Goal: Communication & Community: Share content

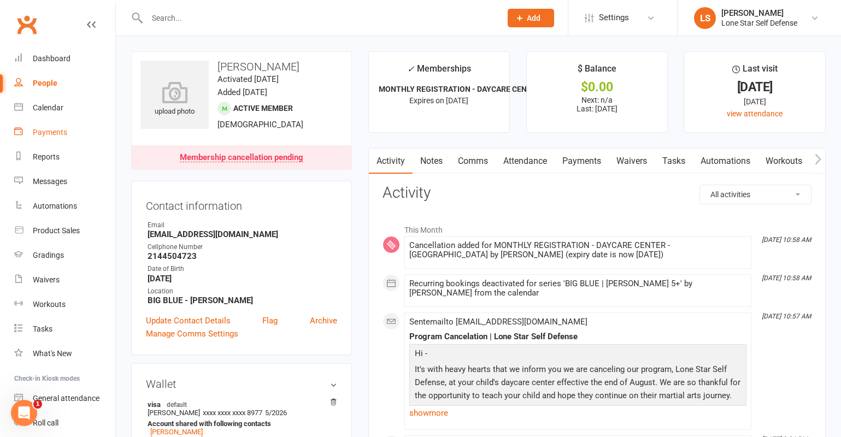
click at [50, 122] on link "Payments" at bounding box center [64, 132] width 101 height 25
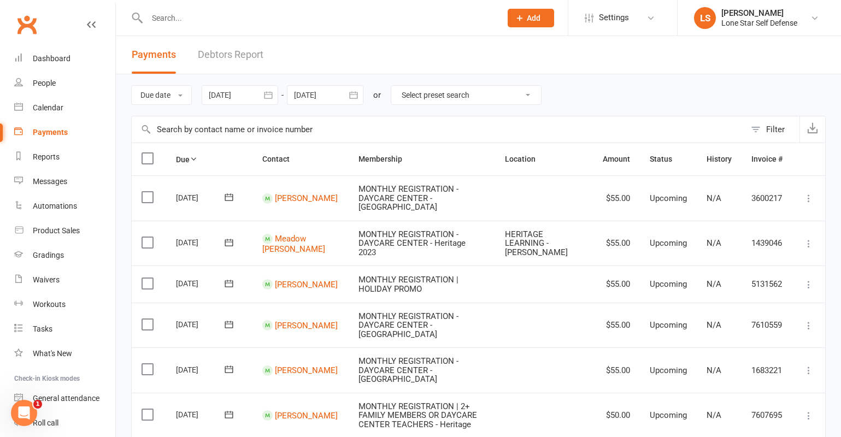
click at [272, 95] on icon "button" at bounding box center [268, 94] width 8 height 7
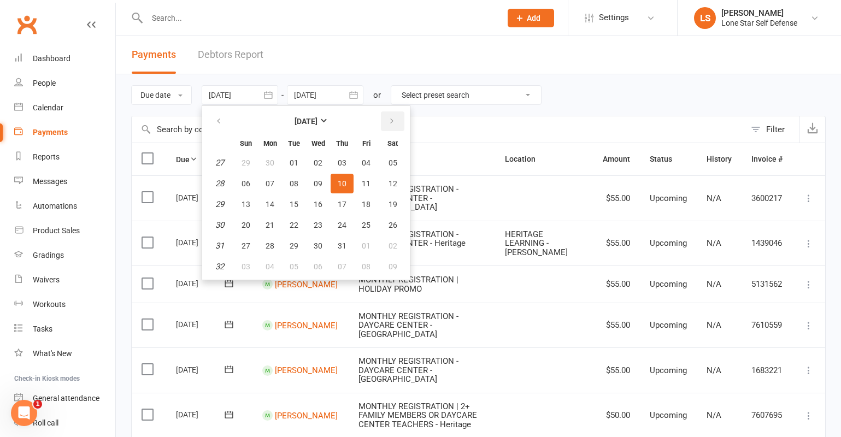
click at [396, 122] on icon "button" at bounding box center [392, 121] width 8 height 9
click at [267, 163] on button "01" at bounding box center [270, 163] width 23 height 20
type input "01 Sep 2025"
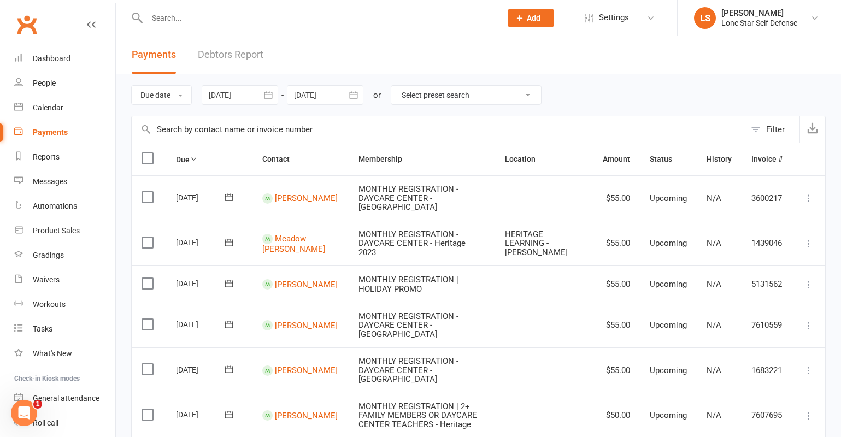
click at [355, 97] on icon "button" at bounding box center [353, 95] width 11 height 11
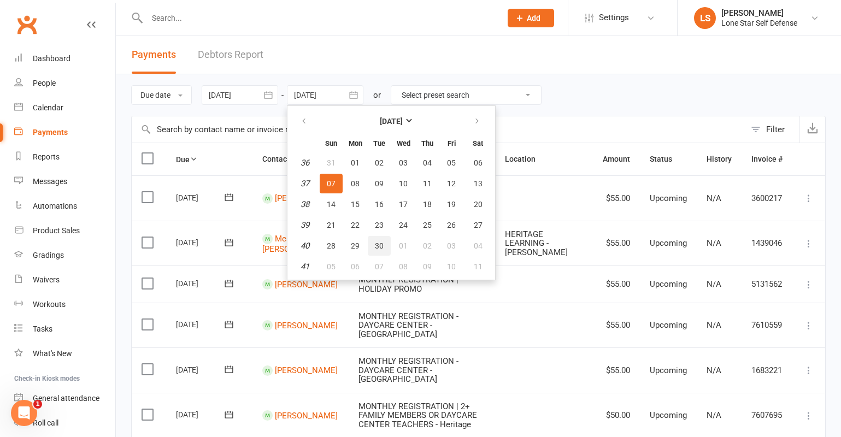
click at [381, 243] on span "30" at bounding box center [379, 246] width 9 height 9
type input "30 Sep 2025"
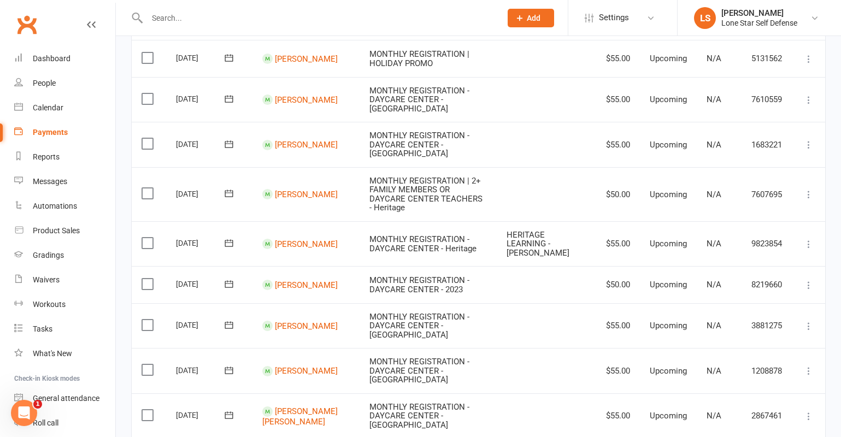
scroll to position [907, 0]
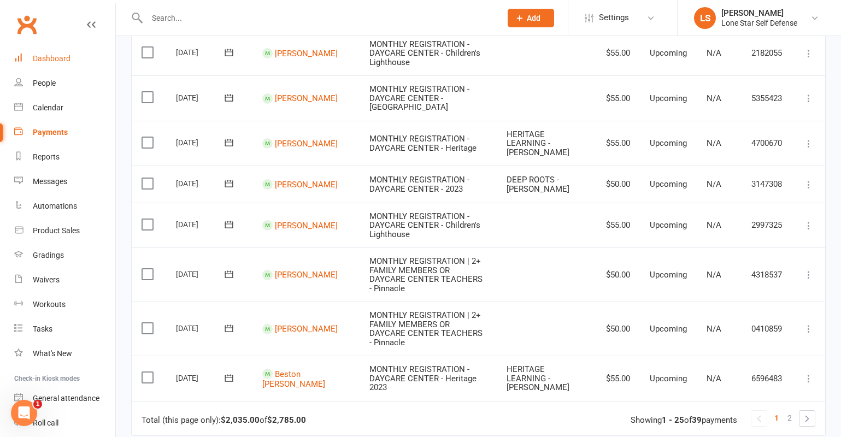
click at [45, 58] on div "Dashboard" at bounding box center [52, 58] width 38 height 9
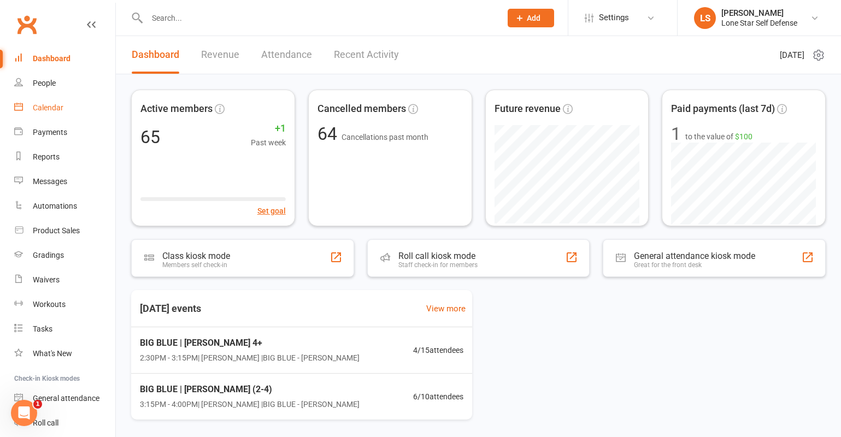
click at [52, 111] on div "Calendar" at bounding box center [48, 107] width 31 height 9
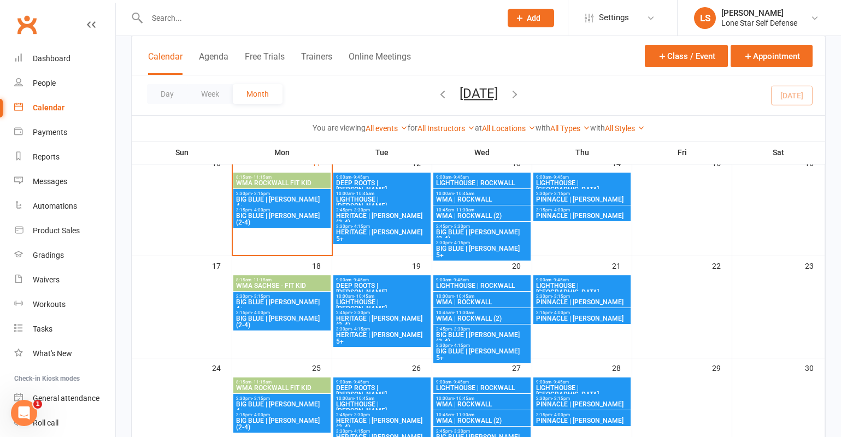
scroll to position [283, 0]
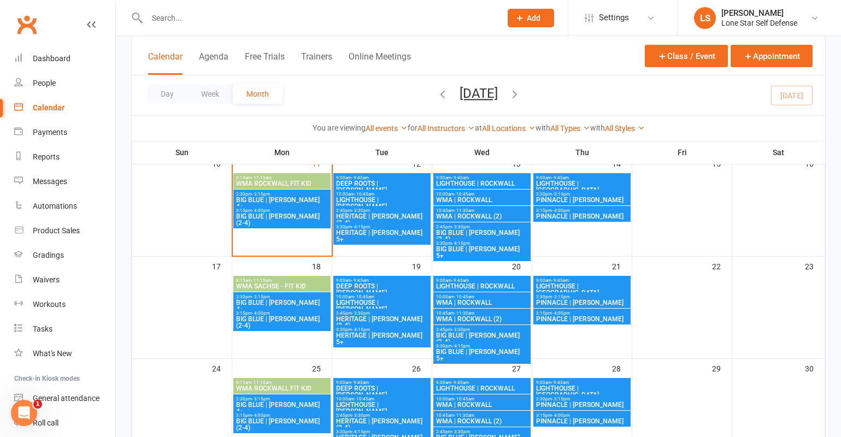
click at [275, 216] on span "BIG BLUE | [PERSON_NAME] (2-4)" at bounding box center [282, 219] width 93 height 13
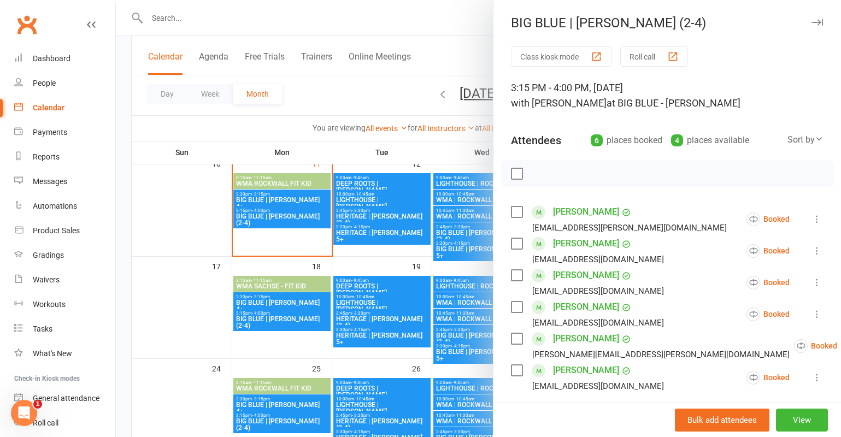
click at [514, 174] on label at bounding box center [516, 173] width 11 height 11
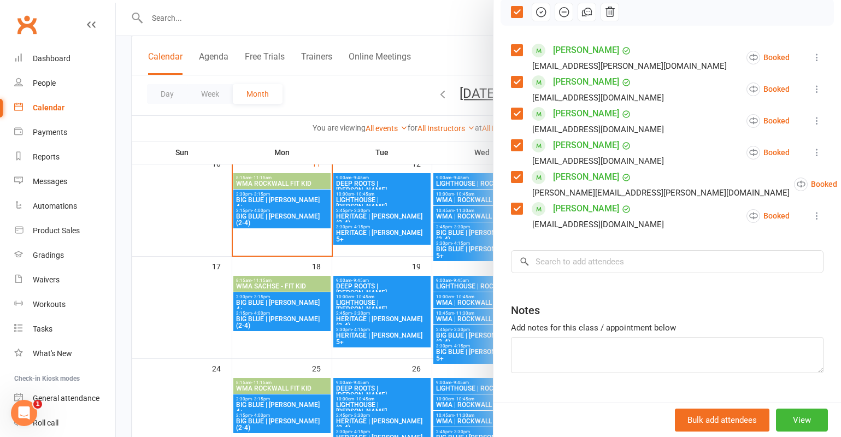
scroll to position [161, 0]
click at [587, 16] on icon "button" at bounding box center [587, 13] width 12 height 12
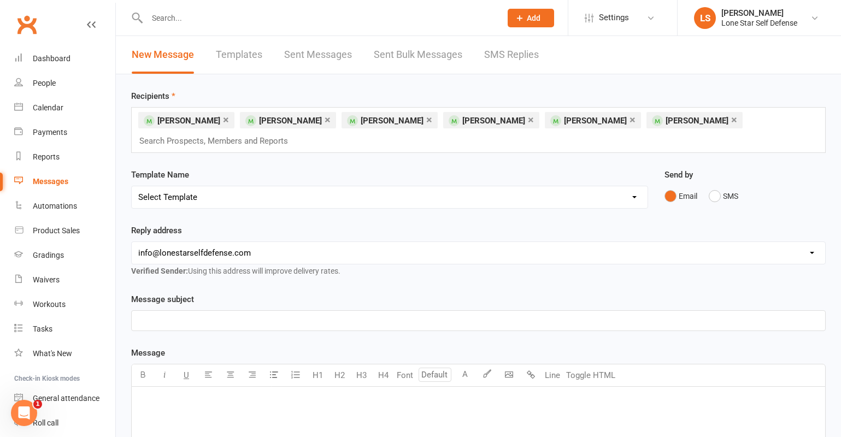
click at [289, 329] on div "﻿" at bounding box center [479, 321] width 694 height 20
click at [252, 342] on p "﻿" at bounding box center [478, 401] width 681 height 13
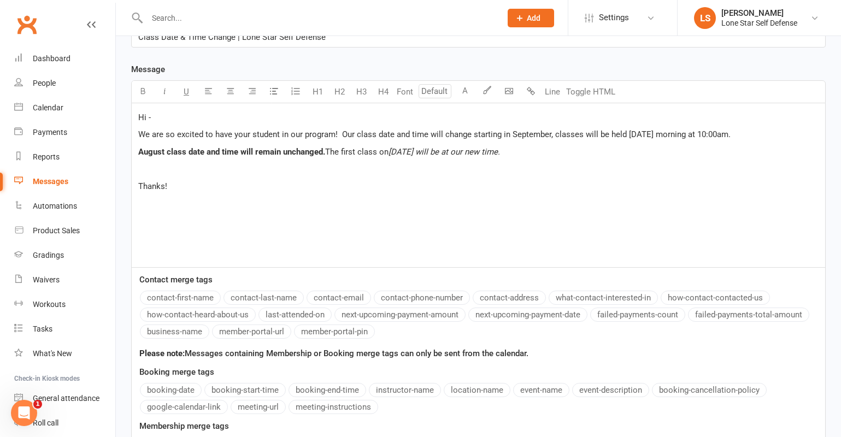
scroll to position [441, 0]
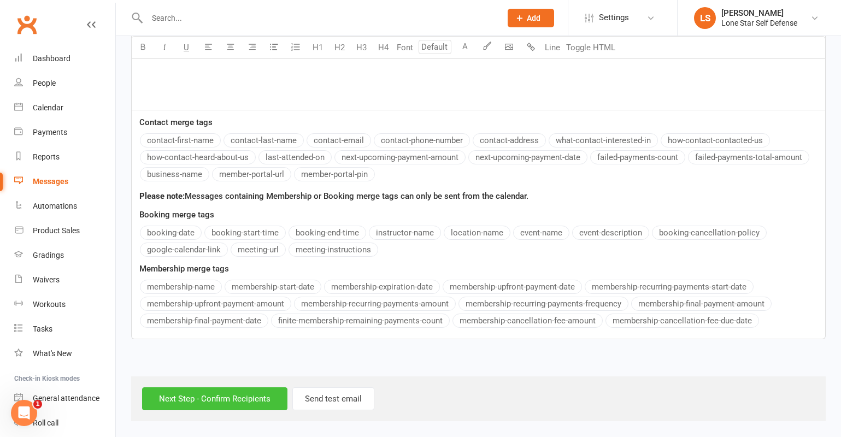
click at [185, 342] on input "Next Step - Confirm Recipients" at bounding box center [214, 399] width 145 height 23
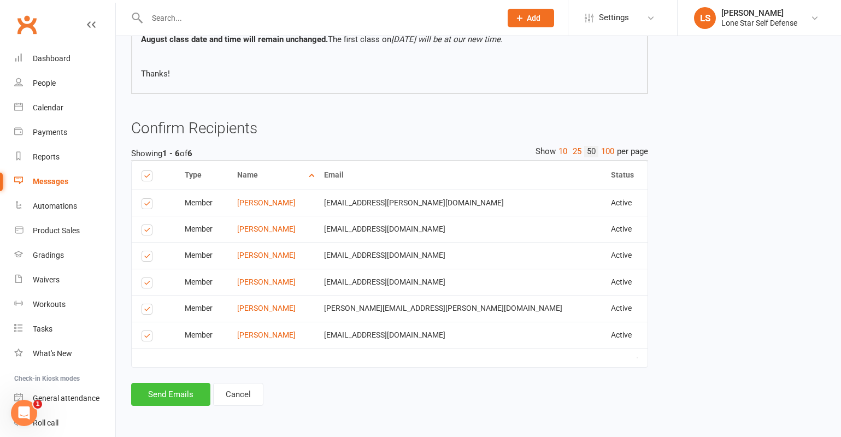
click at [152, 342] on button "Send Emails" at bounding box center [170, 394] width 79 height 23
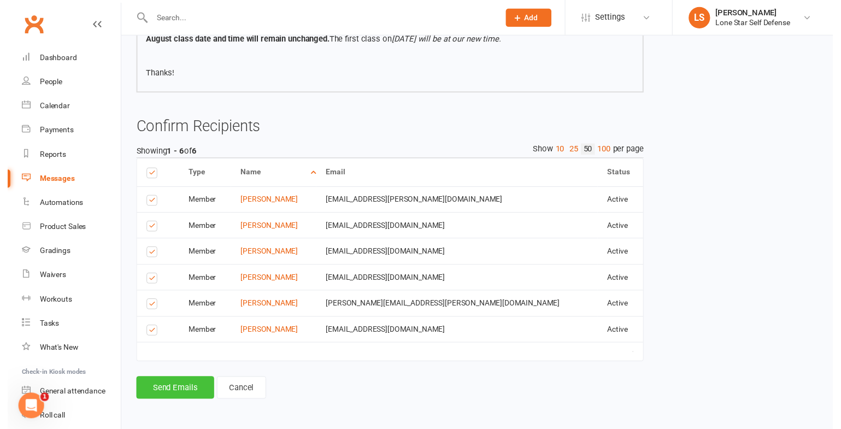
scroll to position [214, 0]
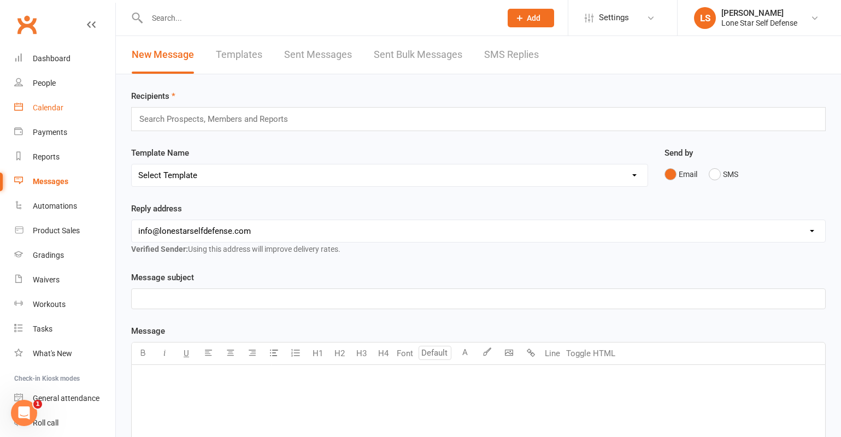
click at [45, 113] on link "Calendar" at bounding box center [64, 108] width 101 height 25
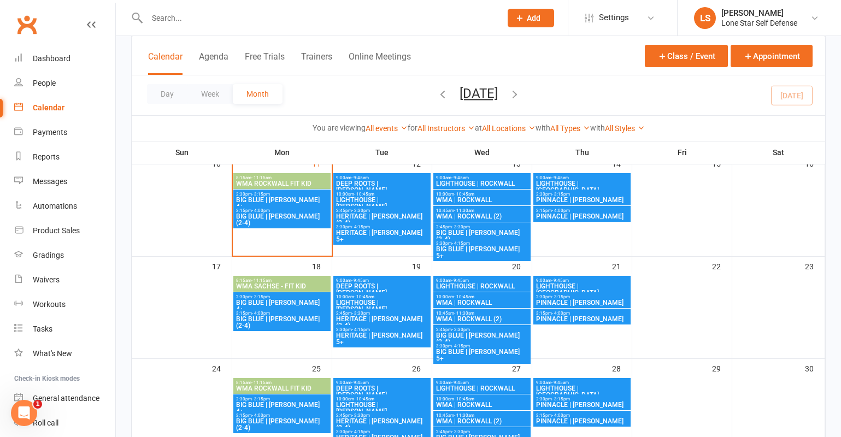
click at [521, 96] on icon "button" at bounding box center [515, 94] width 12 height 12
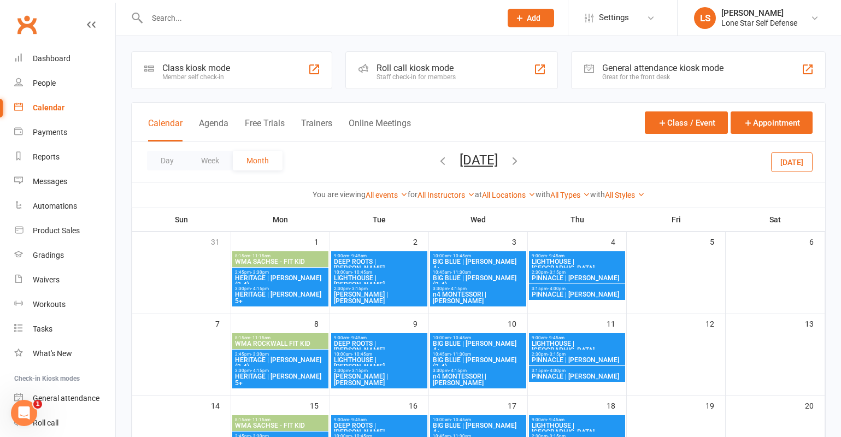
click at [483, 261] on span "BIG BLUE | [PERSON_NAME] 4+" at bounding box center [478, 265] width 92 height 13
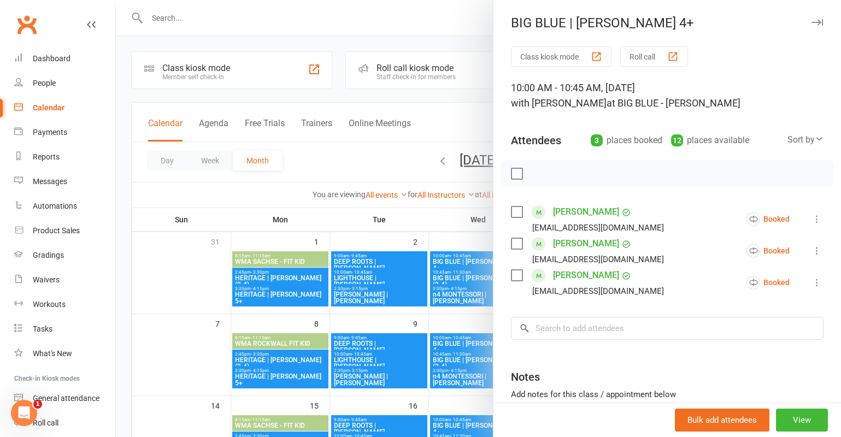
click at [511, 171] on label at bounding box center [516, 173] width 11 height 11
click at [586, 171] on icon "button" at bounding box center [587, 174] width 12 height 12
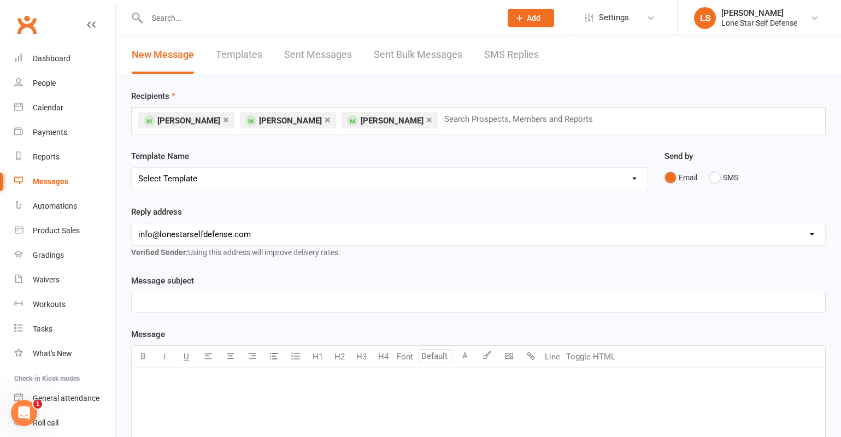
click at [362, 305] on p "﻿" at bounding box center [478, 302] width 681 height 13
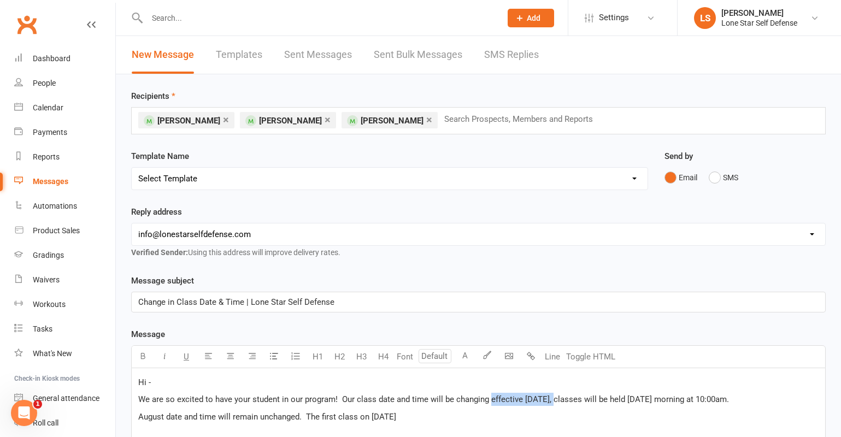
drag, startPoint x: 554, startPoint y: 398, endPoint x: 489, endPoint y: 398, distance: 64.5
click at [489, 398] on span "We are so excited to have your student in our program! Our class date and time …" at bounding box center [433, 400] width 591 height 10
click at [470, 419] on p "August date and time will remain unchanged. The first class on Sept 3rd" at bounding box center [478, 417] width 681 height 13
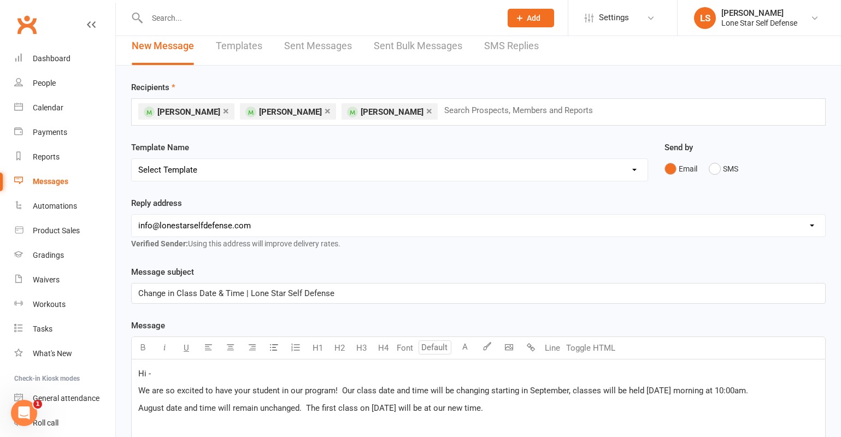
scroll to position [21, 0]
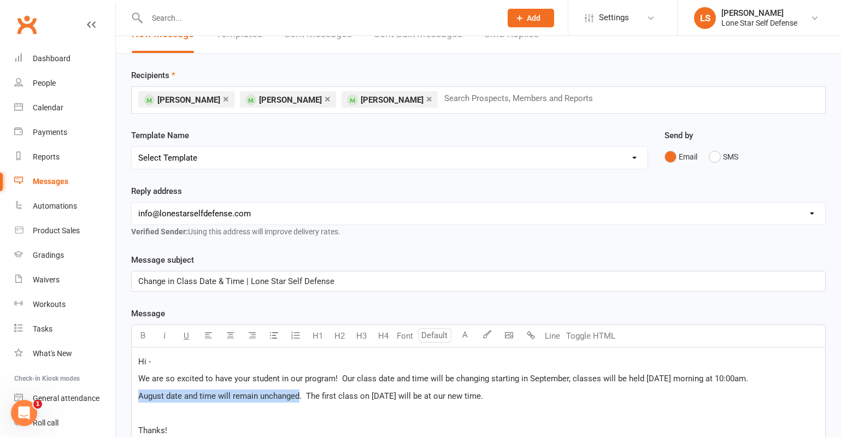
drag, startPoint x: 300, startPoint y: 396, endPoint x: 137, endPoint y: 397, distance: 162.4
click at [137, 397] on div "Hi - We are so excited to have your student in our program! Our class date and …" at bounding box center [479, 430] width 694 height 164
click at [166, 397] on span "August date and time will remain unchanged. The first class on Sept 3rd will be…" at bounding box center [310, 396] width 345 height 10
drag, startPoint x: 323, startPoint y: 396, endPoint x: 96, endPoint y: 396, distance: 226.3
click at [96, 396] on ui-view "Prospect Member Non-attending contact Class / event Appointment Grading event T…" at bounding box center [420, 402] width 841 height 841
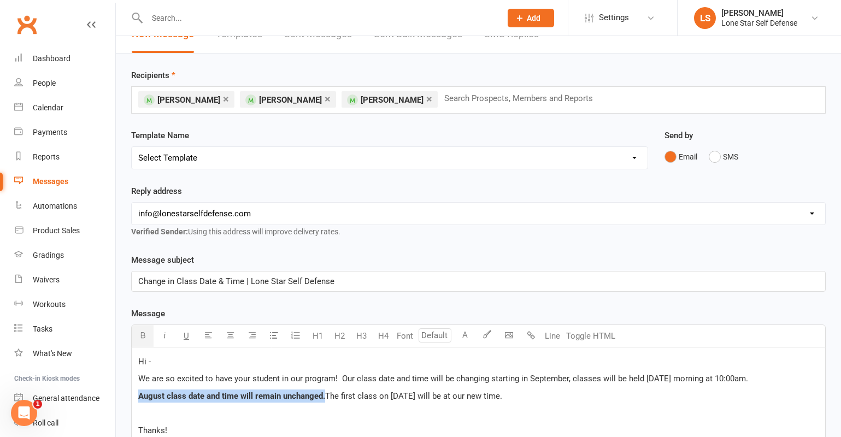
click at [142, 333] on icon "button" at bounding box center [143, 335] width 8 height 8
click at [341, 377] on span "We are so excited to have your student in our program! Our class date and time …" at bounding box center [443, 379] width 610 height 10
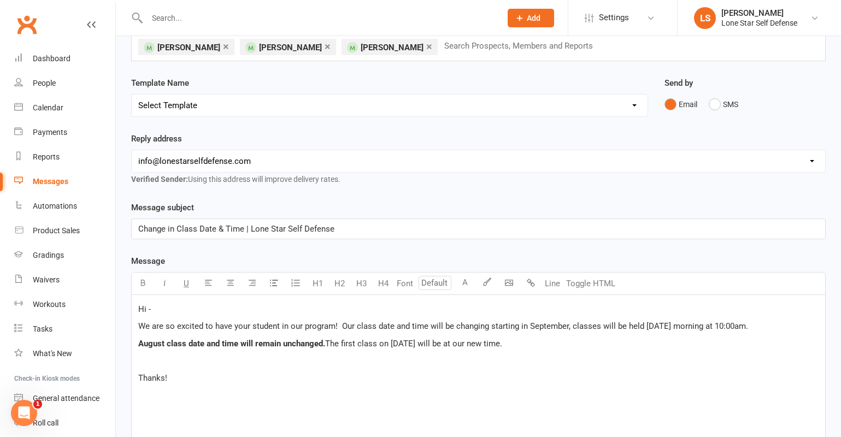
scroll to position [117, 0]
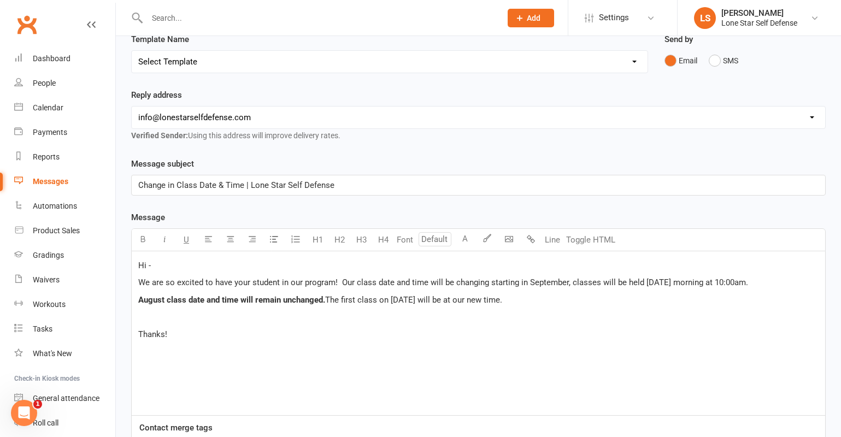
drag, startPoint x: 394, startPoint y: 300, endPoint x: 520, endPoint y: 300, distance: 126.3
click at [520, 300] on p "August class date and time will remain unchanged. The first class on Sept 3rd w…" at bounding box center [478, 300] width 681 height 13
click at [162, 242] on icon "button" at bounding box center [165, 239] width 8 height 8
click at [252, 342] on div "Hi - We are so excited to have your student in our program! Our class date and …" at bounding box center [479, 333] width 694 height 164
drag, startPoint x: 487, startPoint y: 283, endPoint x: 443, endPoint y: 283, distance: 43.7
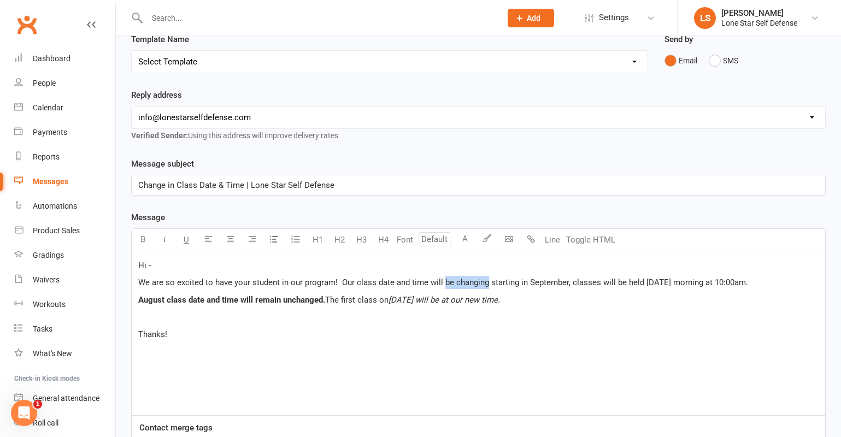
click at [443, 283] on span "We are so excited to have your student in our program! Our class date and time …" at bounding box center [443, 283] width 610 height 10
click at [444, 306] on p "August class date and time will remain unchanged. The first class on Sept 3rd w…" at bounding box center [478, 300] width 681 height 13
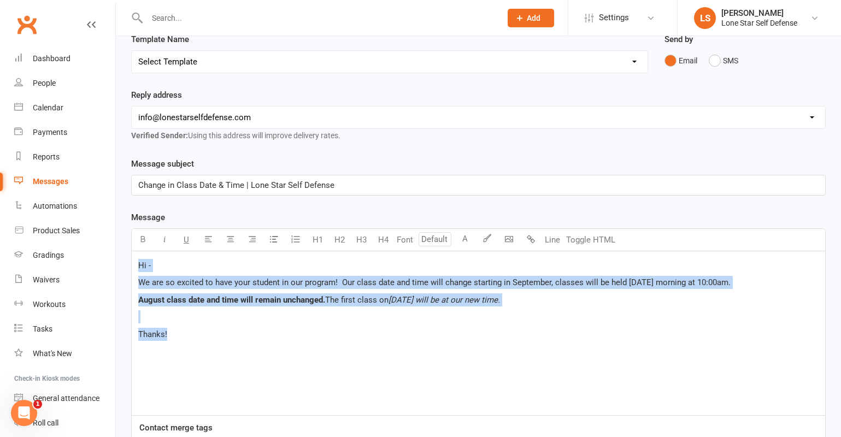
drag, startPoint x: 178, startPoint y: 337, endPoint x: 113, endPoint y: 259, distance: 101.3
click at [113, 259] on ui-view "Prospect Member Non-attending contact Class / event Appointment Grading event T…" at bounding box center [420, 306] width 841 height 841
click at [708, 283] on span "We are so excited to have your student in our program! Our class date and time …" at bounding box center [434, 283] width 593 height 10
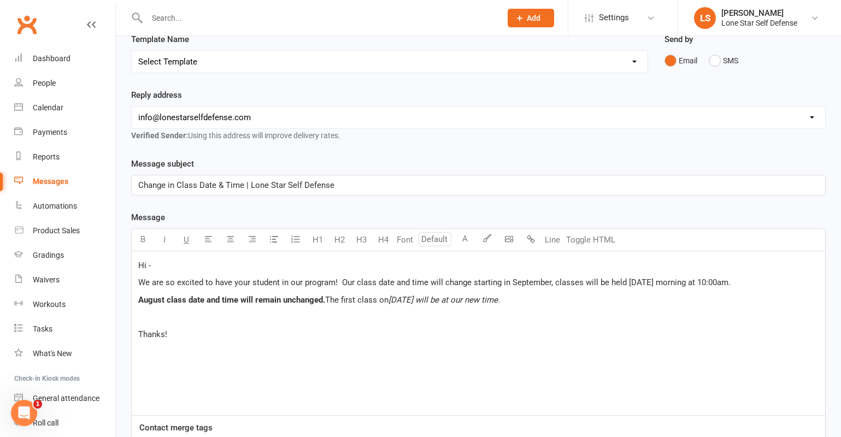
click at [712, 282] on span "We are so excited to have your student in our program! Our class date and time …" at bounding box center [434, 283] width 593 height 10
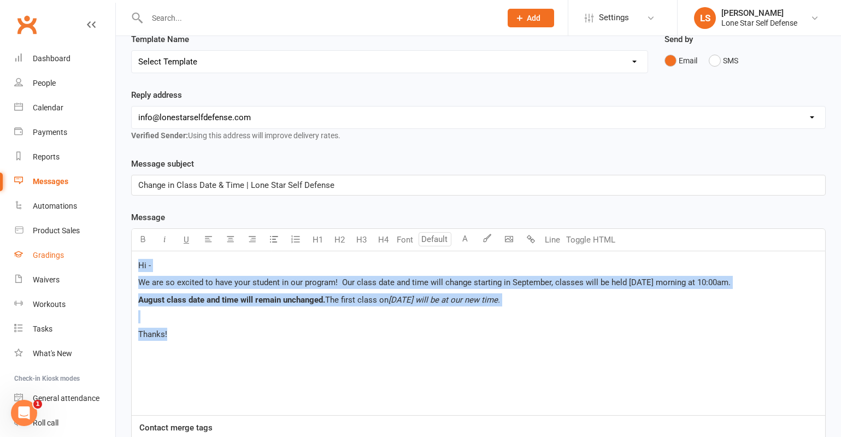
drag, startPoint x: 196, startPoint y: 337, endPoint x: 95, endPoint y: 256, distance: 129.5
click at [95, 256] on ui-view "Prospect Member Non-attending contact Class / event Appointment Grading event T…" at bounding box center [420, 306] width 841 height 841
copy div "Hi - We are so excited to have your student in our program! Our class date and …"
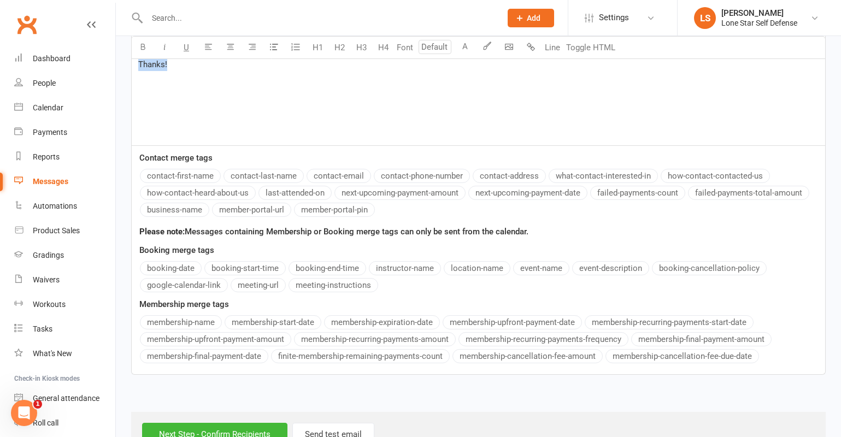
scroll to position [423, 0]
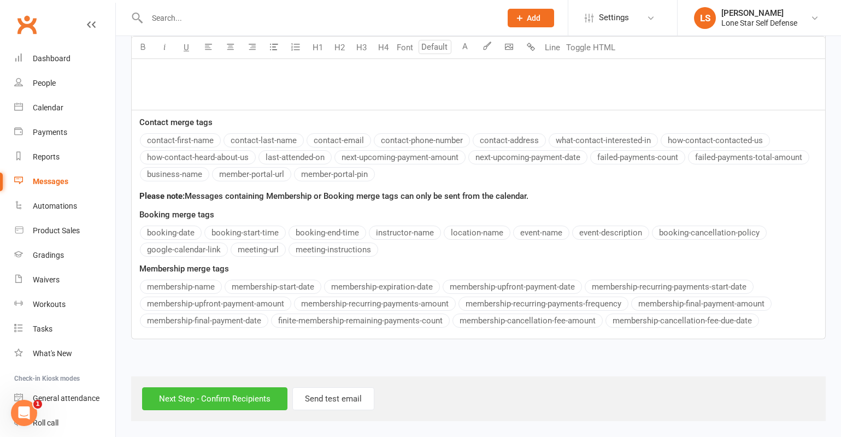
click at [206, 406] on input "Next Step - Confirm Recipients" at bounding box center [214, 399] width 145 height 23
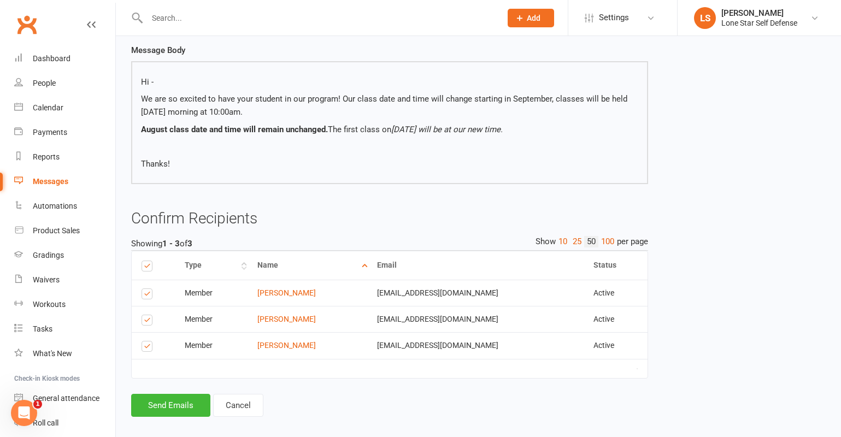
scroll to position [140, 0]
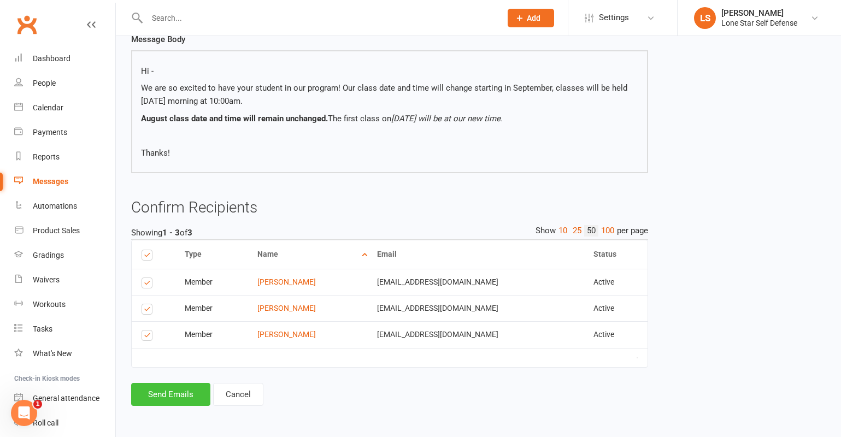
click at [187, 397] on button "Send Emails" at bounding box center [170, 394] width 79 height 23
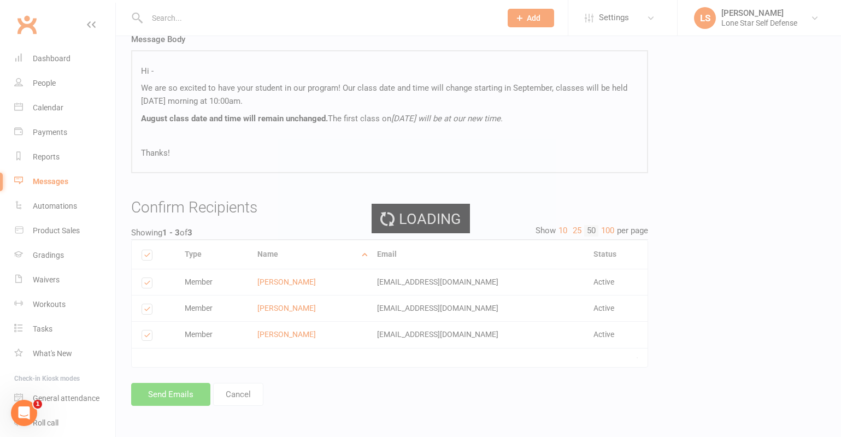
scroll to position [135, 0]
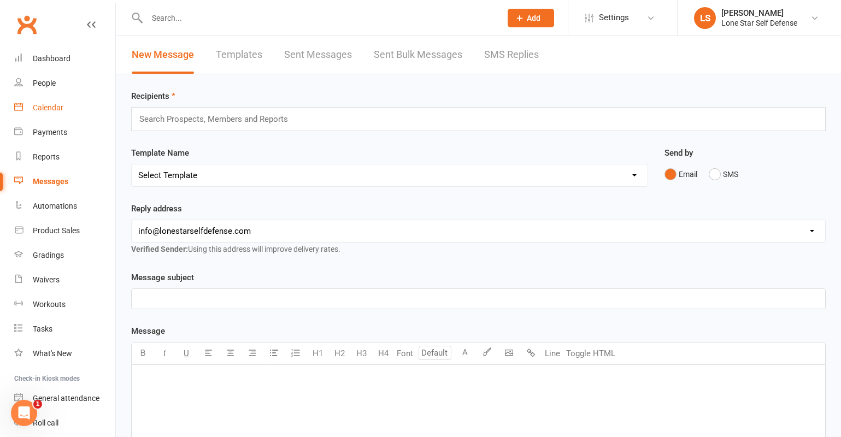
click at [36, 108] on div "Calendar" at bounding box center [48, 107] width 31 height 9
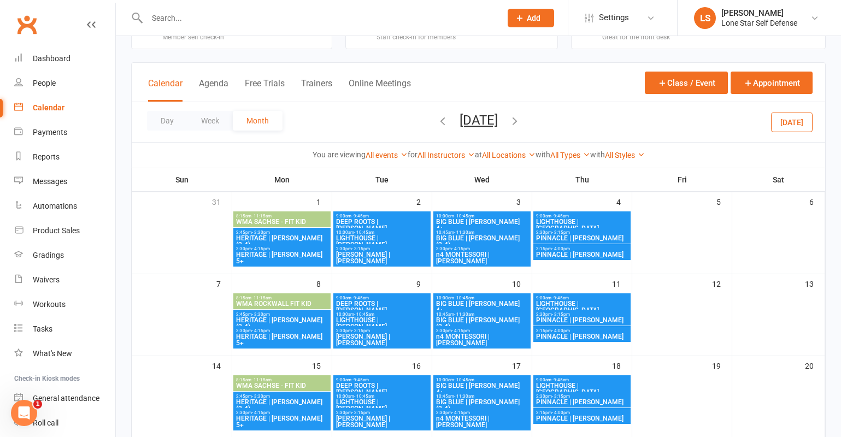
scroll to position [55, 0]
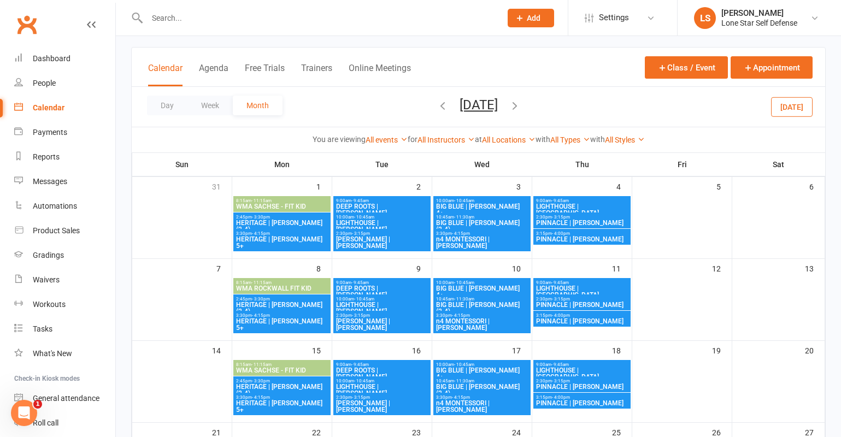
click at [279, 221] on span "HERITAGE | [PERSON_NAME] (2-4)" at bounding box center [282, 226] width 93 height 13
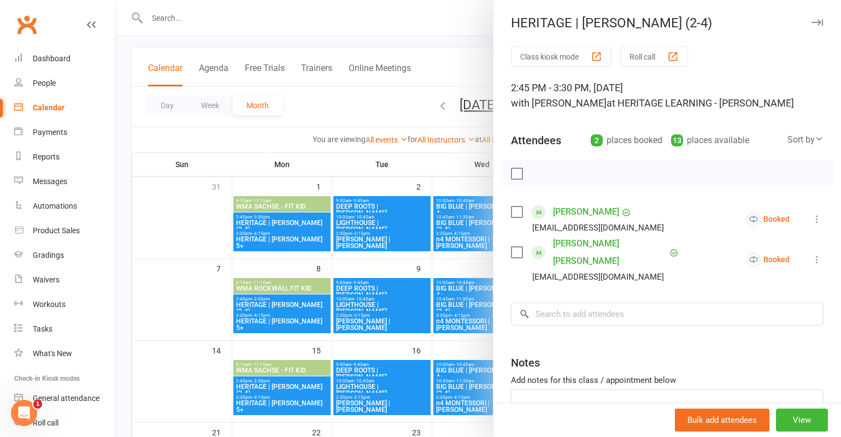
click at [276, 236] on div at bounding box center [478, 218] width 725 height 437
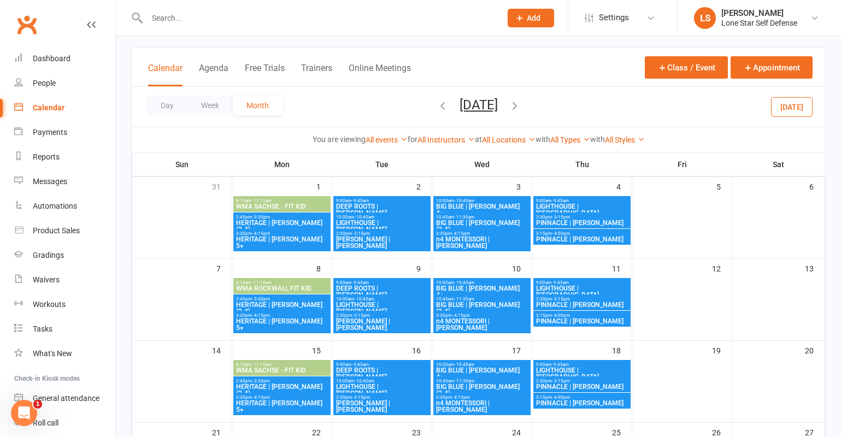
click at [276, 239] on span "HERITAGE | [PERSON_NAME] 5+" at bounding box center [282, 242] width 93 height 13
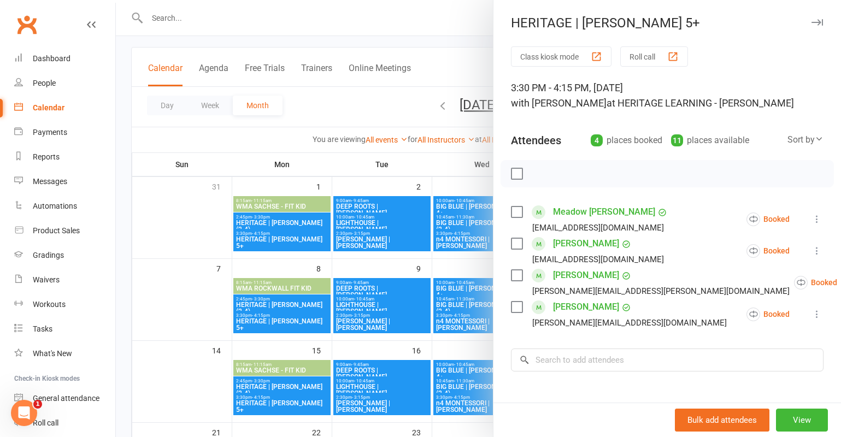
click at [280, 223] on div at bounding box center [478, 218] width 725 height 437
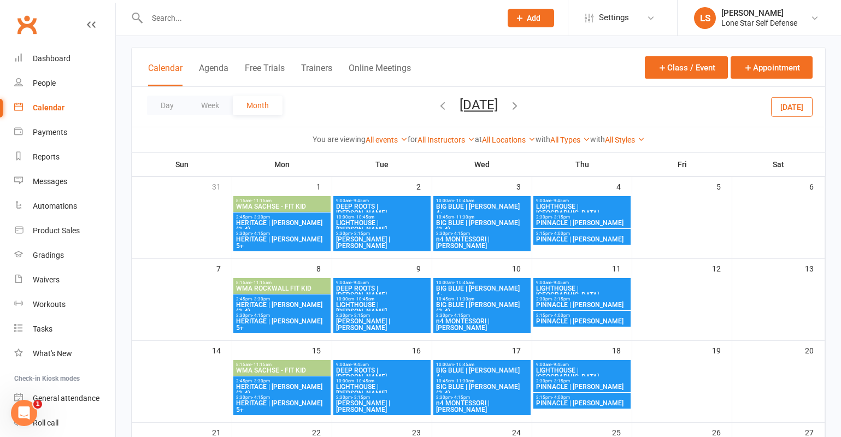
click at [277, 221] on span "HERITAGE | [PERSON_NAME] (2-4)" at bounding box center [282, 226] width 93 height 13
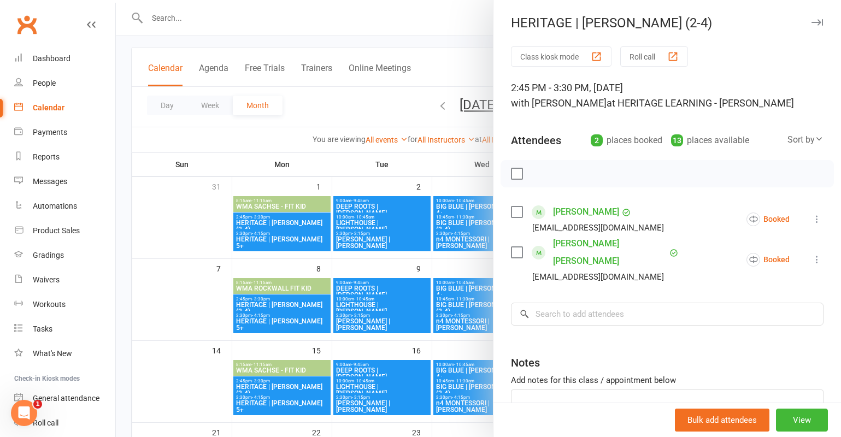
click at [514, 171] on label at bounding box center [516, 173] width 11 height 11
click at [587, 174] on icon "button" at bounding box center [587, 174] width 12 height 12
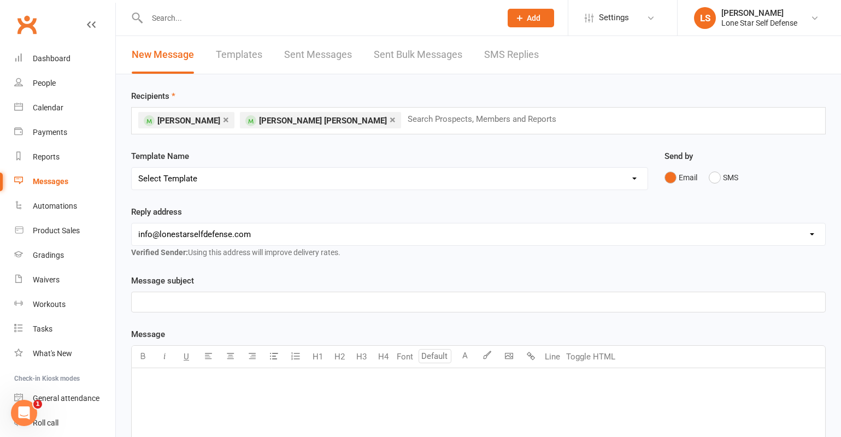
click at [280, 303] on p "﻿" at bounding box center [478, 302] width 681 height 13
click at [270, 388] on p "﻿" at bounding box center [478, 382] width 681 height 13
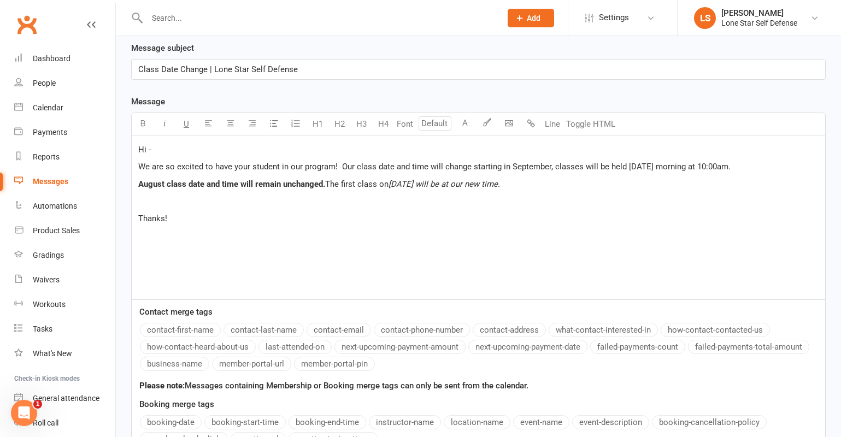
click at [418, 181] on span "Sept 3rd will be at our new time." at bounding box center [445, 184] width 112 height 10
click at [419, 184] on span "Sept 3rd will be at our new time." at bounding box center [445, 184] width 112 height 10
click at [500, 181] on span "Sept 8th will be at our new time." at bounding box center [445, 184] width 112 height 10
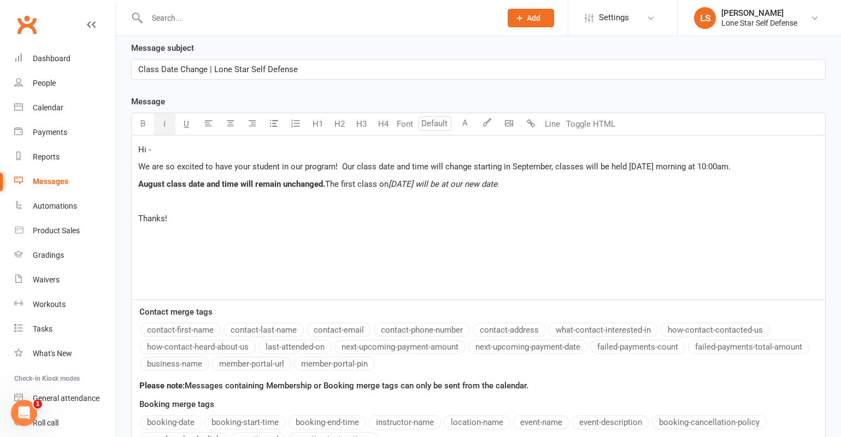
click at [663, 165] on span "We are so excited to have your student in our program! Our class date and time …" at bounding box center [434, 167] width 593 height 10
click at [677, 167] on span "We are so excited to have your student in our program! Our class date and time …" at bounding box center [434, 167] width 593 height 10
drag, startPoint x: 746, startPoint y: 166, endPoint x: 716, endPoint y: 167, distance: 30.6
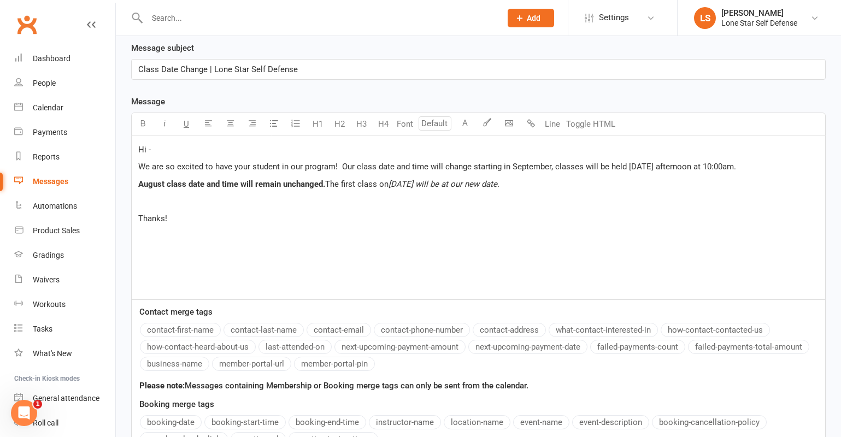
click at [716, 167] on span "We are so excited to have your student in our program! Our class date and time …" at bounding box center [437, 167] width 598 height 10
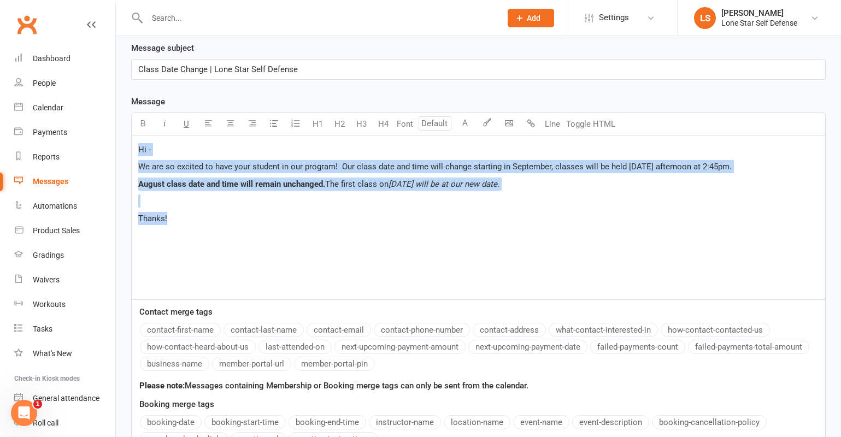
drag, startPoint x: 171, startPoint y: 216, endPoint x: 124, endPoint y: 137, distance: 92.2
click at [124, 137] on div "Message subject Class Date Change | Lone Star Self Defense Message U H1 H2 H3 H…" at bounding box center [478, 293] width 711 height 503
copy div "Hi - We are so excited to have your student in our program! Our class date and …"
click at [311, 221] on p "Thanks!" at bounding box center [478, 218] width 681 height 13
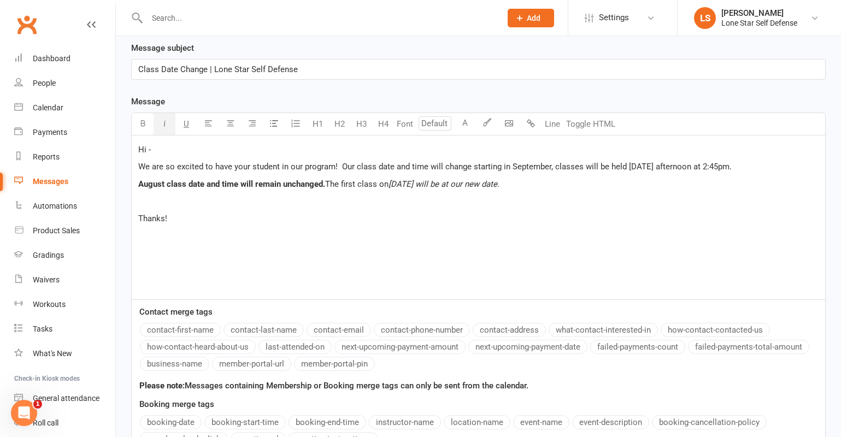
click at [455, 186] on span "Sept 8th will be at our new date." at bounding box center [444, 184] width 111 height 10
click at [175, 215] on p "Thanks!" at bounding box center [478, 218] width 681 height 13
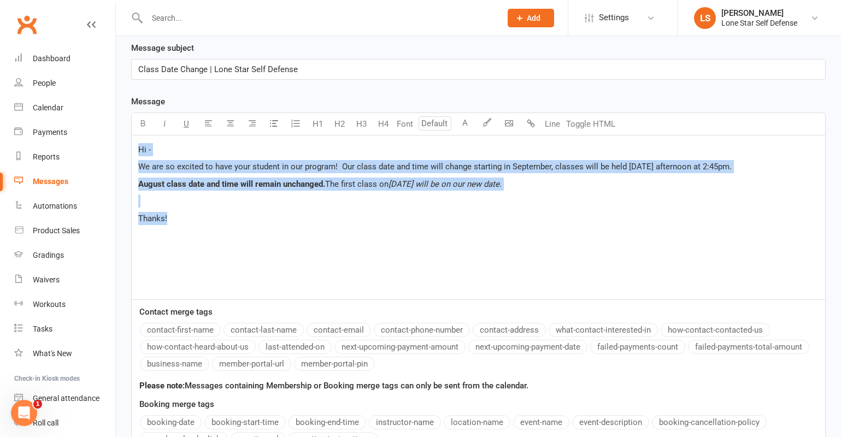
drag, startPoint x: 177, startPoint y: 222, endPoint x: 116, endPoint y: 140, distance: 101.7
click at [116, 140] on div "Recipients × Drew Cravey × Kennedy Jones Search Prospects, Members and Reports …" at bounding box center [478, 226] width 725 height 770
copy div "Hi - We are so excited to have your student in our program! Our class date and …"
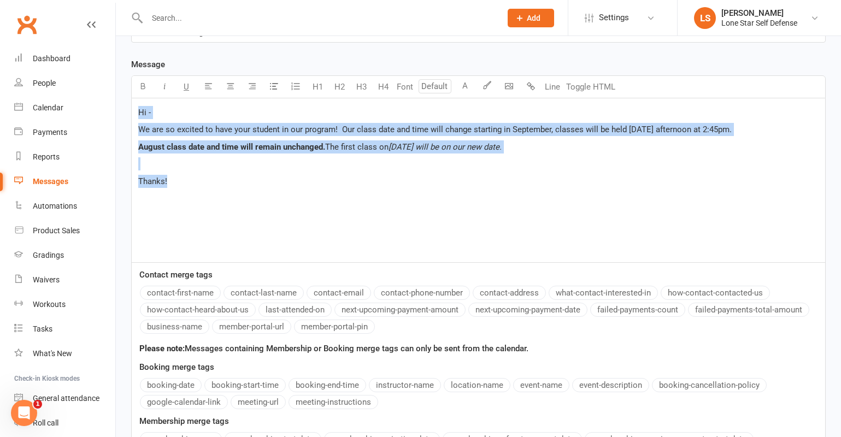
scroll to position [423, 0]
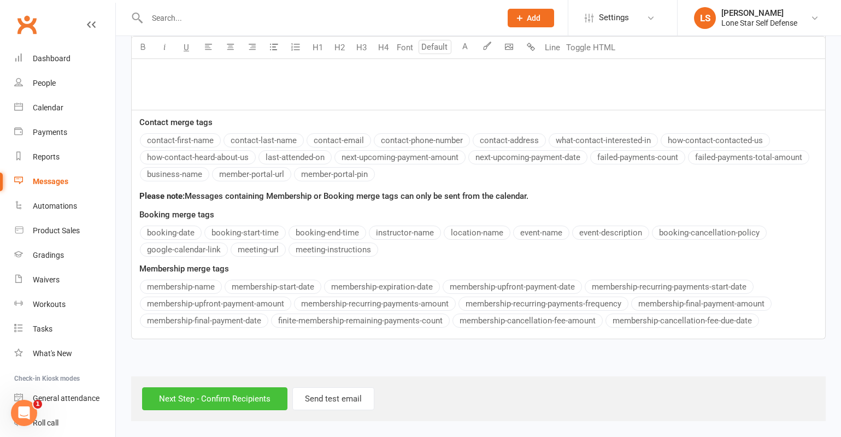
click at [224, 407] on input "Next Step - Confirm Recipients" at bounding box center [214, 399] width 145 height 23
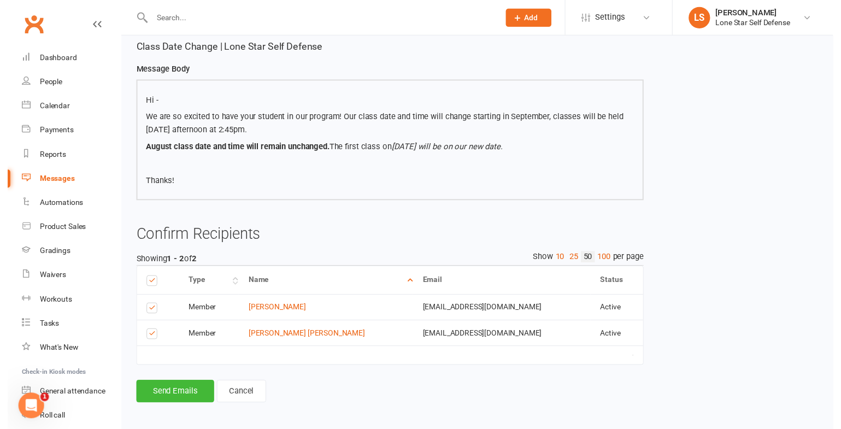
scroll to position [113, 0]
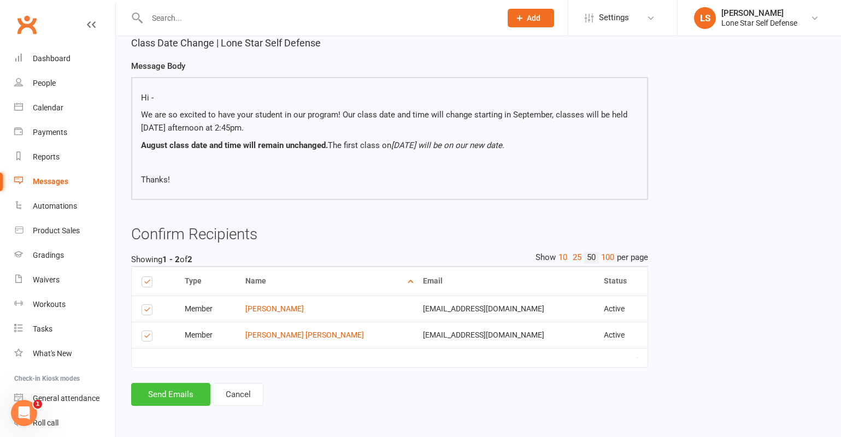
click at [180, 397] on button "Send Emails" at bounding box center [170, 394] width 79 height 23
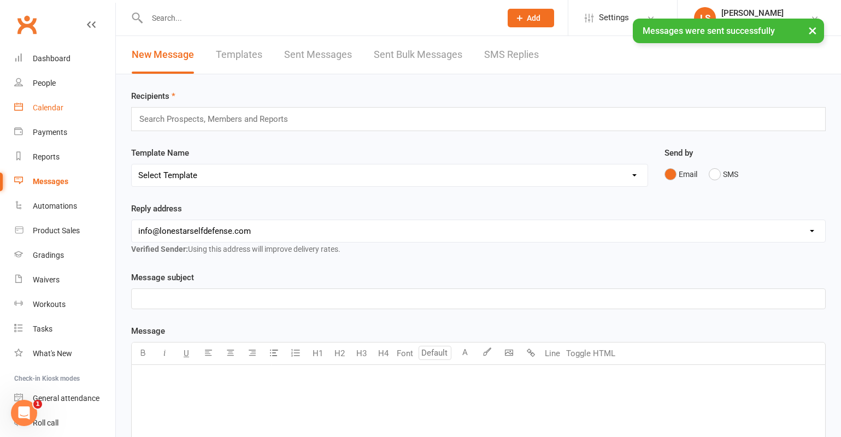
click at [45, 112] on div "Calendar" at bounding box center [48, 107] width 31 height 9
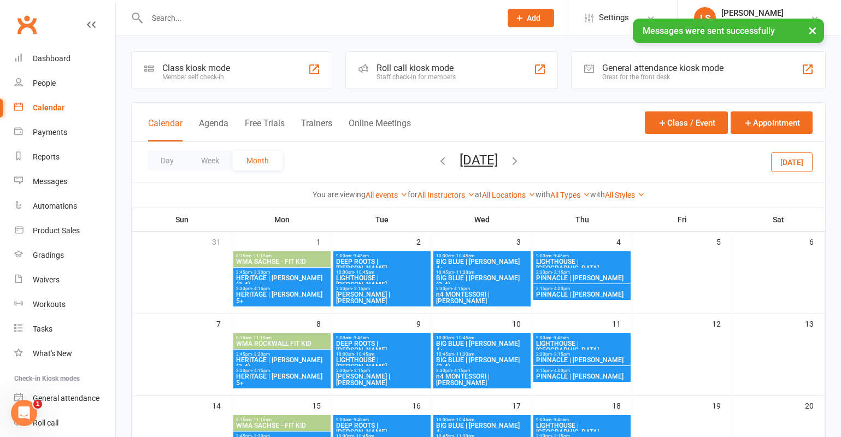
scroll to position [24, 0]
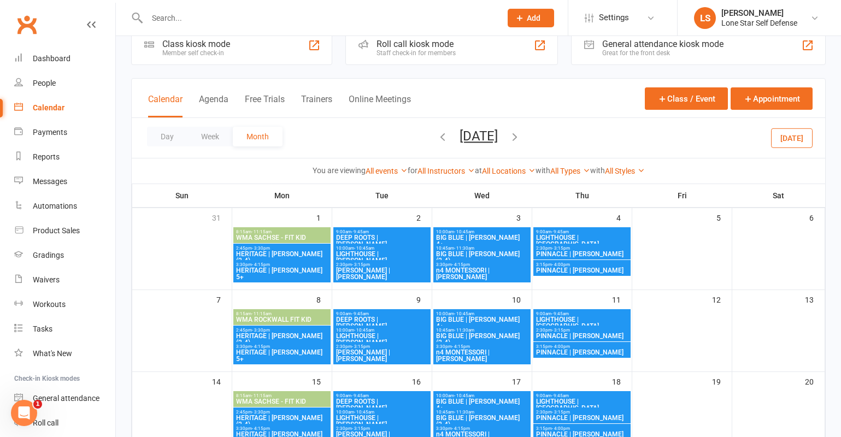
click at [314, 270] on span "HERITAGE | [PERSON_NAME] 5+" at bounding box center [282, 273] width 93 height 13
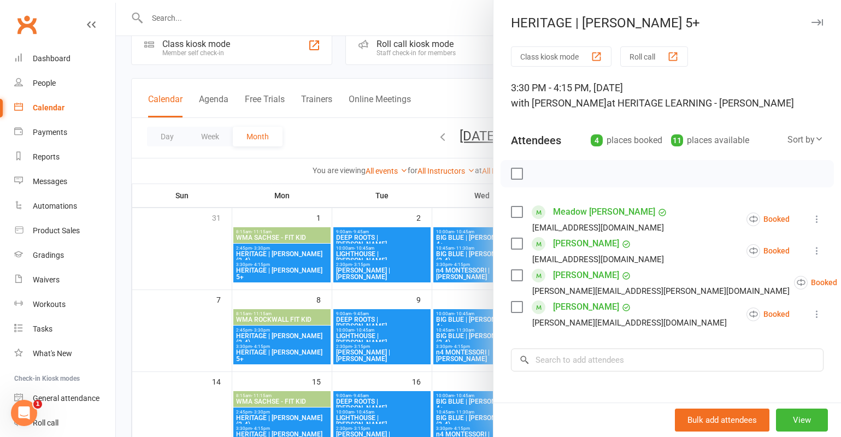
click at [511, 173] on label at bounding box center [516, 173] width 11 height 11
click at [586, 171] on icon "button" at bounding box center [587, 173] width 7 height 7
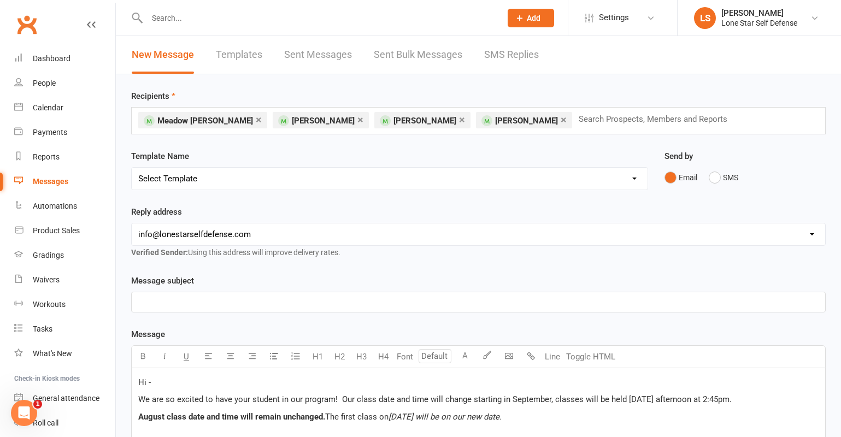
scroll to position [233, 0]
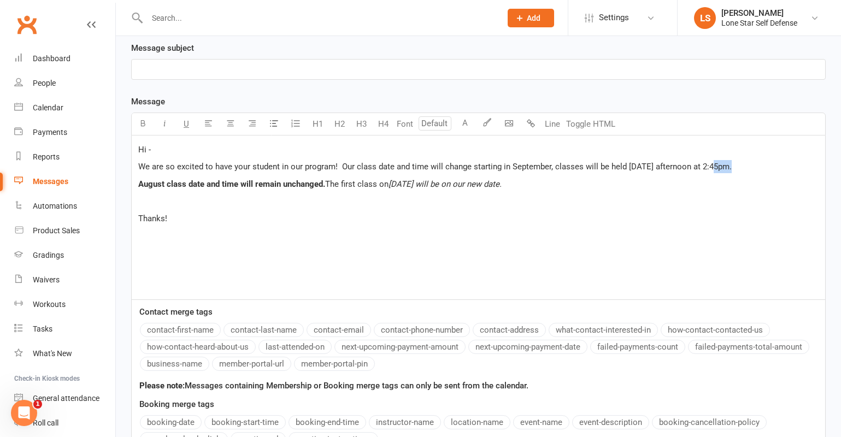
drag, startPoint x: 730, startPoint y: 165, endPoint x: 714, endPoint y: 165, distance: 15.9
click at [714, 165] on span "We are so excited to have your student in our program! Our class date and time …" at bounding box center [435, 167] width 594 height 10
click at [265, 65] on p "﻿" at bounding box center [478, 69] width 681 height 13
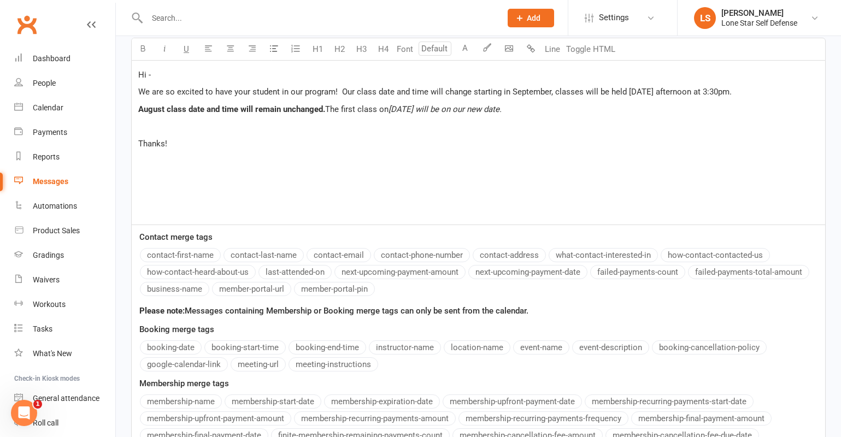
scroll to position [423, 0]
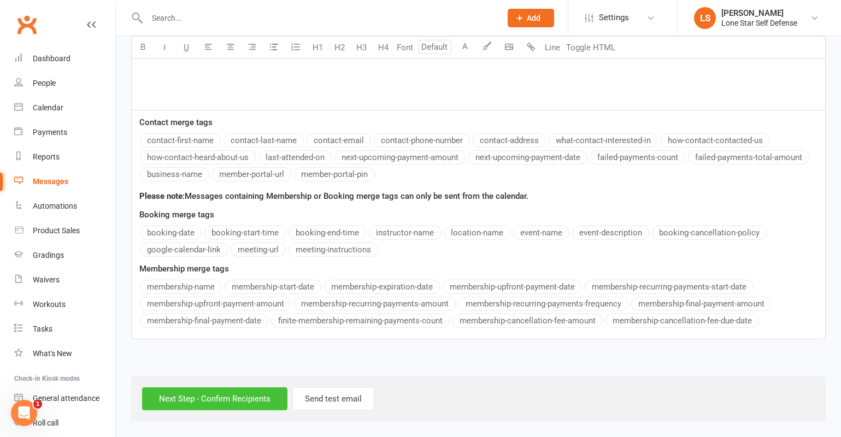
click at [176, 400] on input "Next Step - Confirm Recipients" at bounding box center [214, 399] width 145 height 23
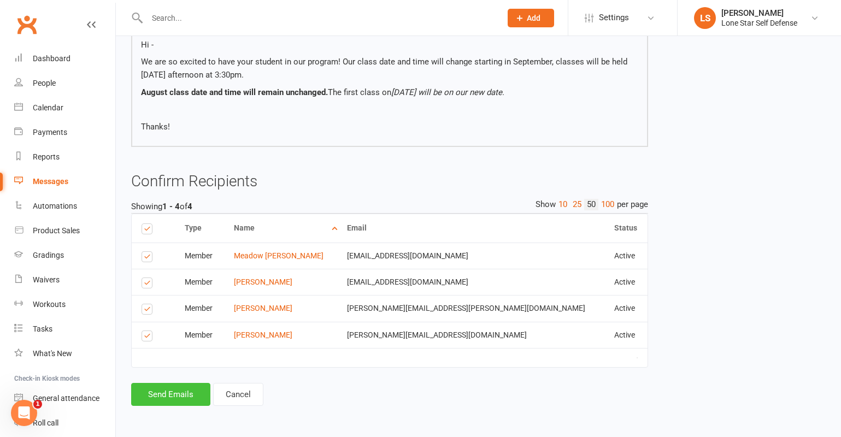
click at [190, 395] on button "Send Emails" at bounding box center [170, 394] width 79 height 23
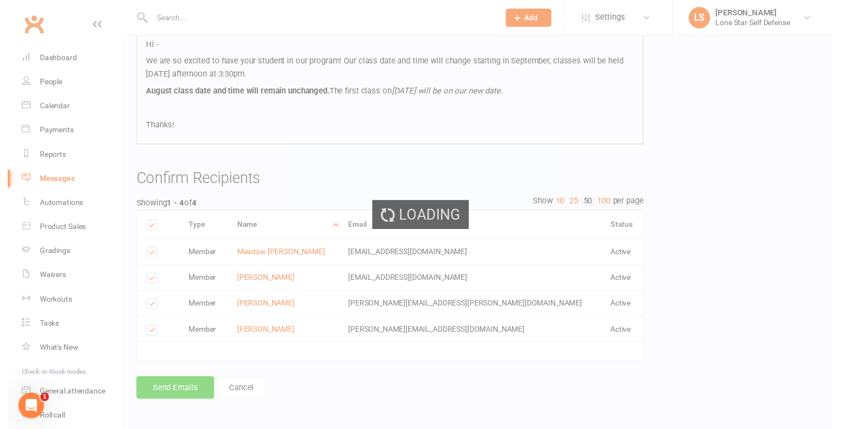
scroll to position [161, 0]
